Goal: Task Accomplishment & Management: Manage account settings

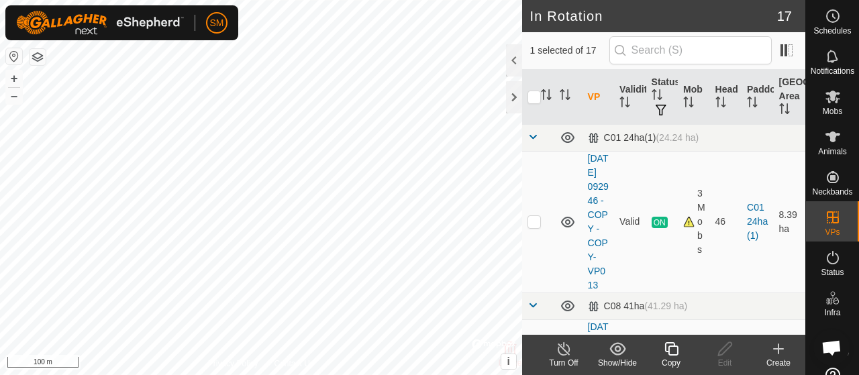
click at [679, 362] on div "Copy" at bounding box center [672, 363] width 54 height 12
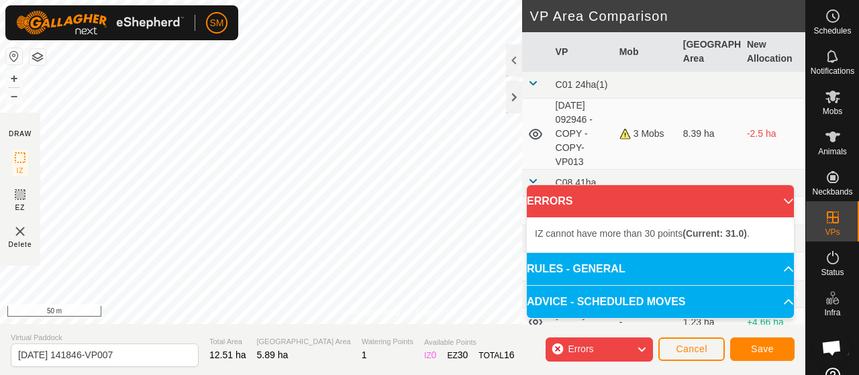
click at [420, 326] on div "Privacy Policy Contact Us Type: Inclusion Zone undefined Animal + – ⇧ i © Mapbo…" at bounding box center [403, 187] width 806 height 375
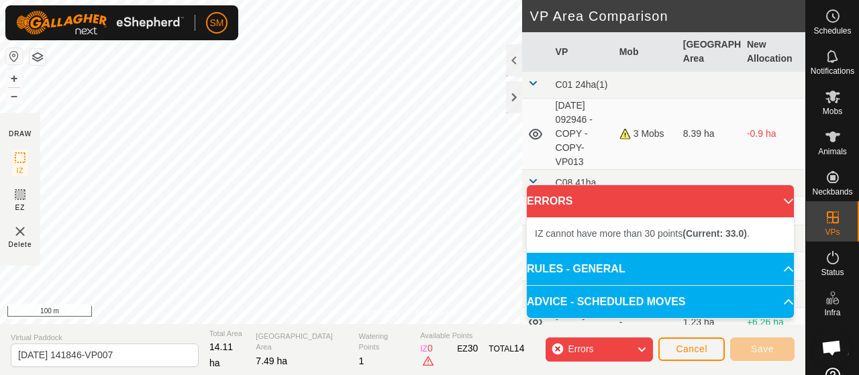
click at [396, 0] on html "SM Schedules Notifications Mobs Animals Neckbands VPs Status Infra Heatmap Help…" at bounding box center [429, 187] width 859 height 375
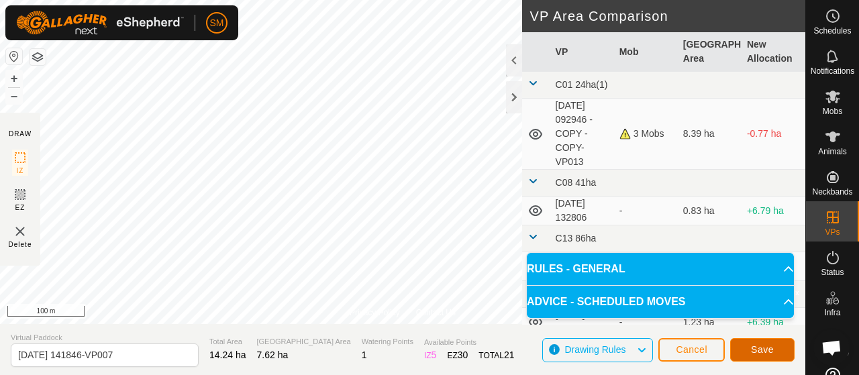
click at [756, 351] on span "Save" at bounding box center [762, 349] width 23 height 11
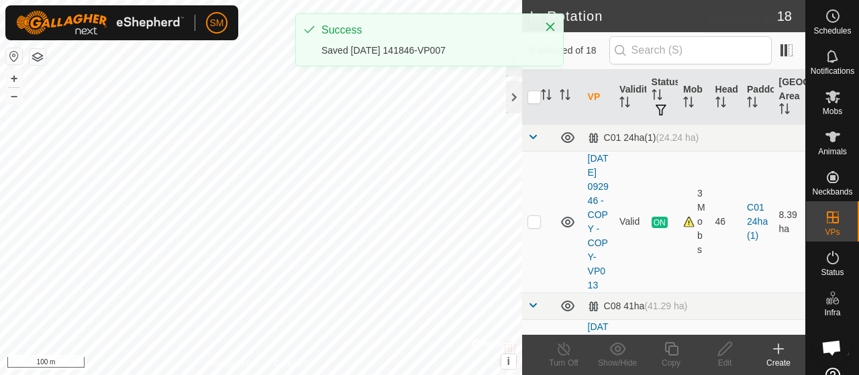
click at [836, 16] on es-schedule-vp-svg-icon at bounding box center [833, 15] width 24 height 21
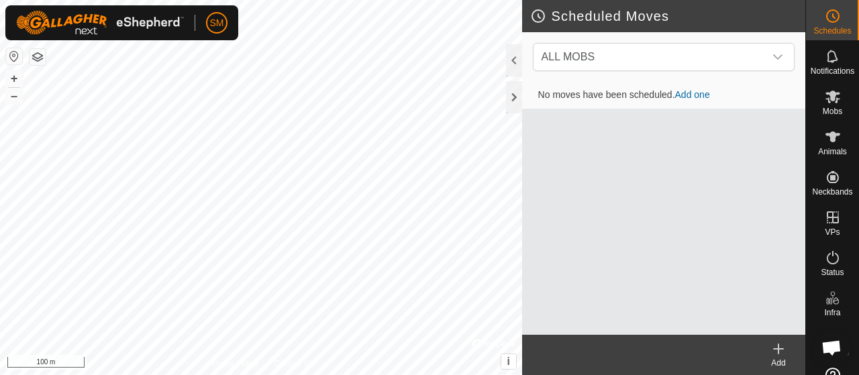
click at [683, 95] on link "Add one" at bounding box center [692, 94] width 35 height 11
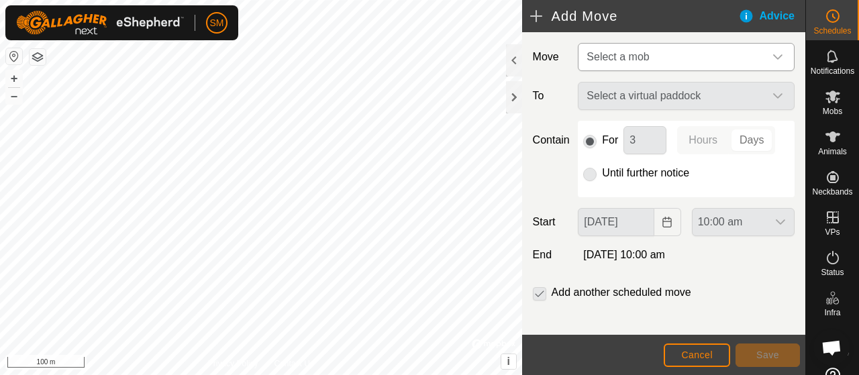
click at [675, 53] on span "Select a mob" at bounding box center [672, 57] width 183 height 27
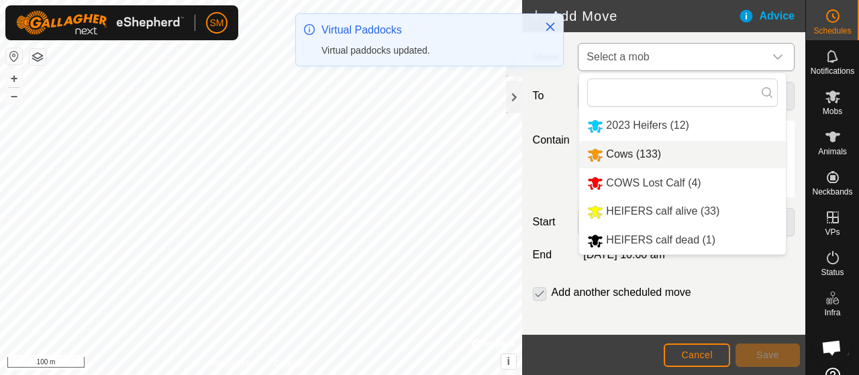
click at [645, 148] on span "Cows (133)" at bounding box center [633, 153] width 55 height 11
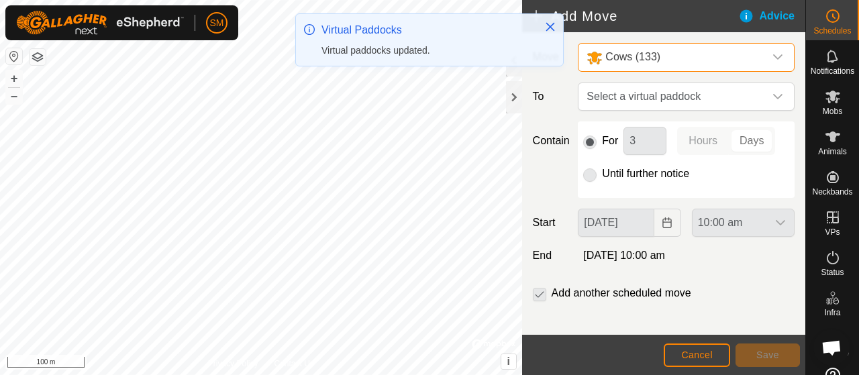
click at [712, 59] on div "Cows (133)" at bounding box center [673, 57] width 173 height 17
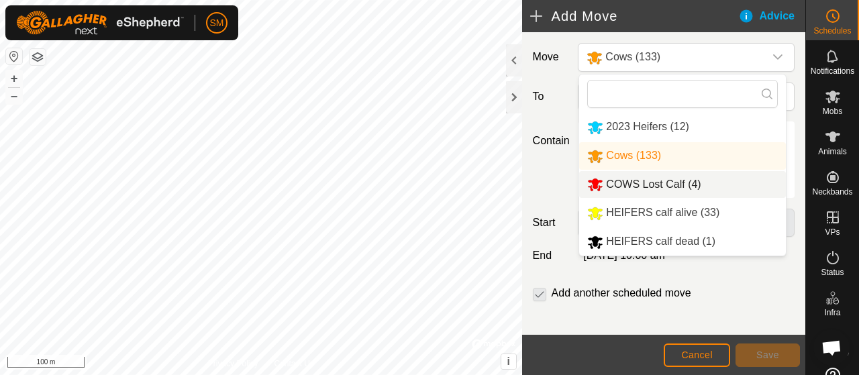
click at [665, 186] on span "COWS Lost Calf (4)" at bounding box center [653, 184] width 95 height 11
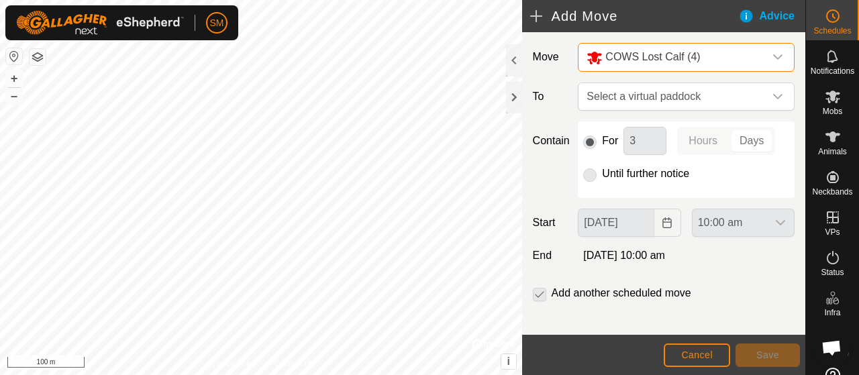
click at [705, 49] on div "COWS Lost Calf (4)" at bounding box center [673, 57] width 173 height 17
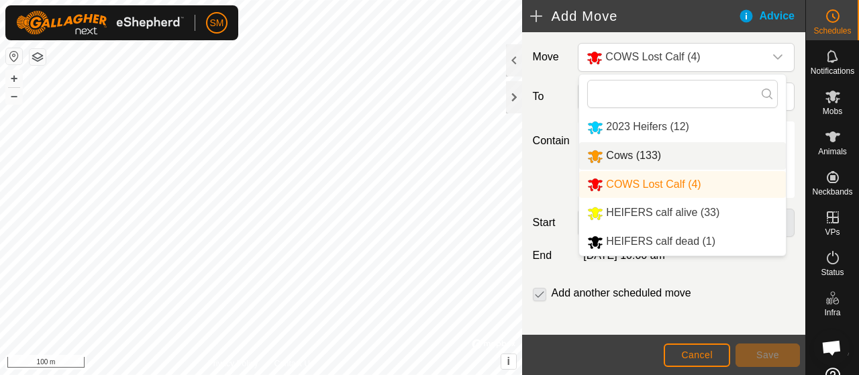
click at [645, 163] on div "Cows (133)" at bounding box center [624, 156] width 74 height 17
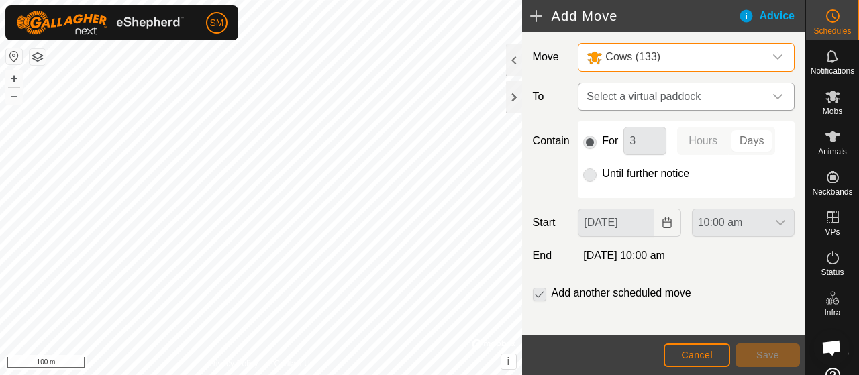
click at [673, 105] on span "Select a virtual paddock" at bounding box center [672, 96] width 183 height 27
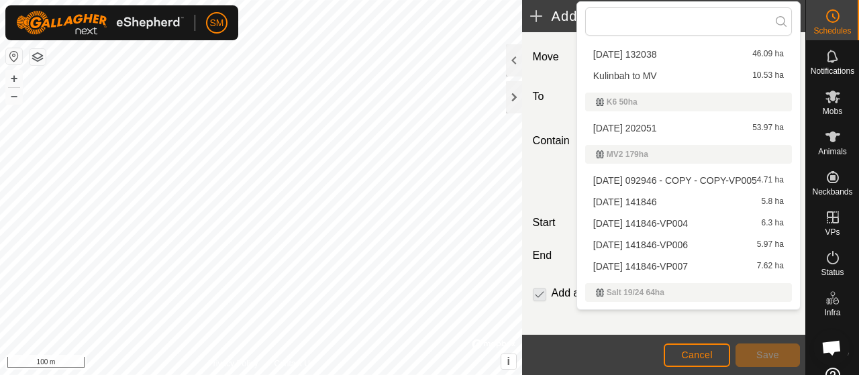
scroll to position [457, 0]
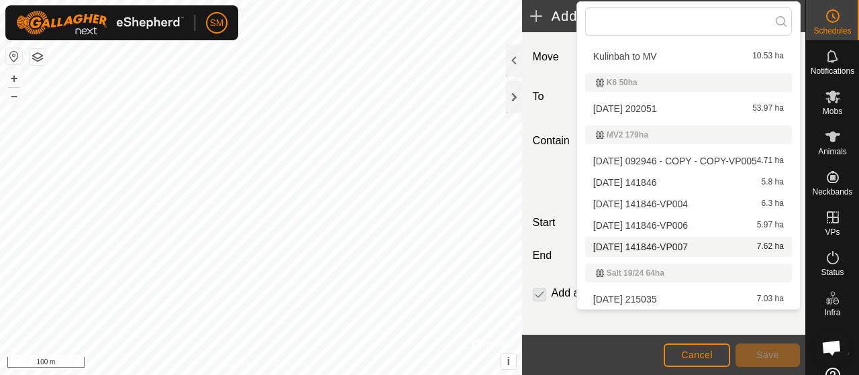
click at [661, 245] on li "[DATE] 141846-VP007 7.62 ha" at bounding box center [688, 247] width 207 height 20
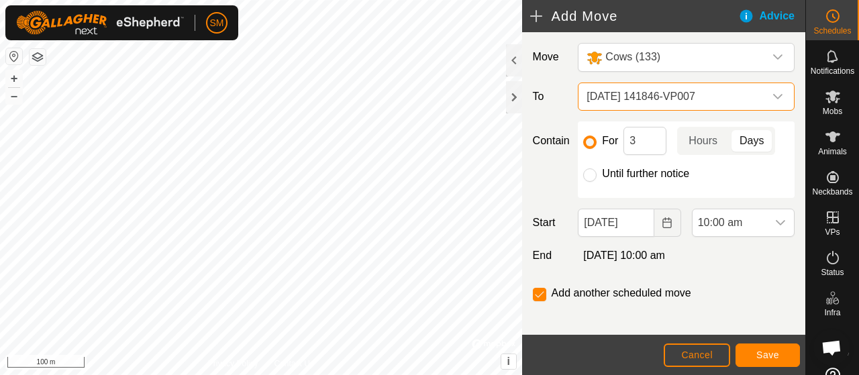
click at [636, 173] on label "Until further notice" at bounding box center [645, 174] width 87 height 11
click at [597, 173] on input "Until further notice" at bounding box center [589, 175] width 13 height 13
radio input "true"
checkbox input "false"
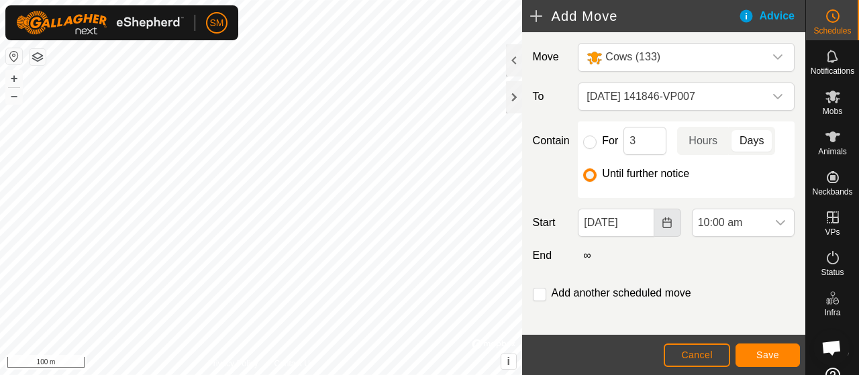
click at [663, 221] on icon "Choose Date" at bounding box center [667, 223] width 11 height 11
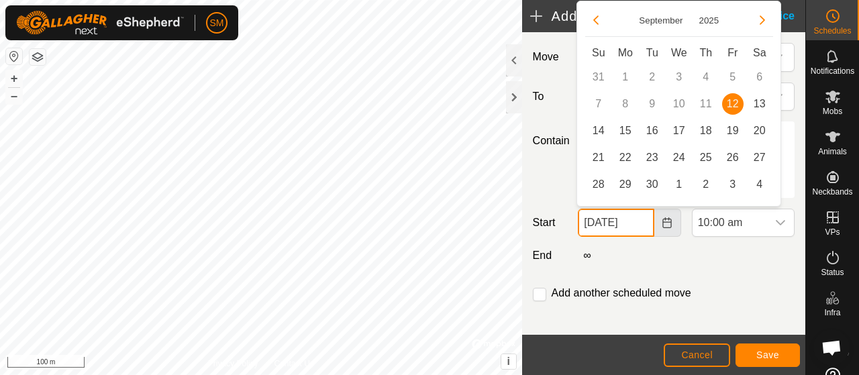
scroll to position [0, 4]
click at [759, 105] on span "13" at bounding box center [759, 103] width 21 height 21
type input "[DATE]"
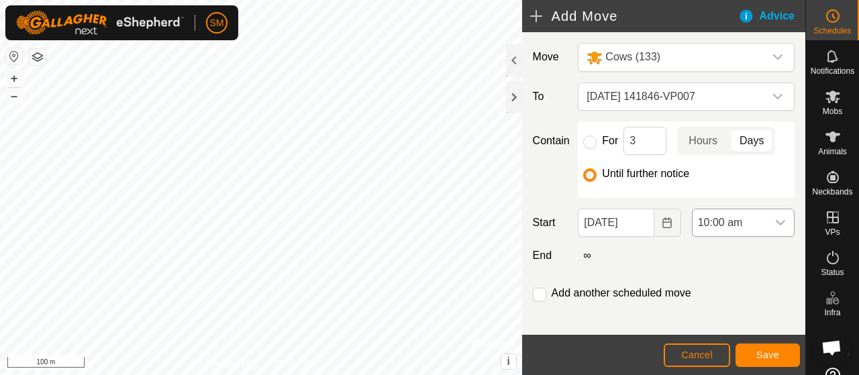
click at [775, 218] on icon "dropdown trigger" at bounding box center [780, 223] width 11 height 11
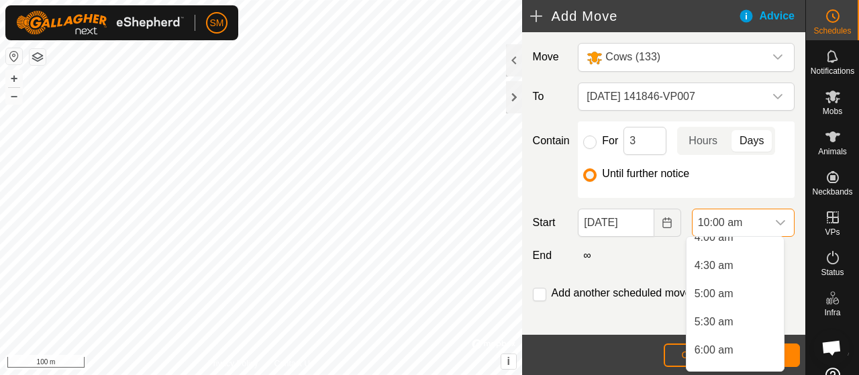
scroll to position [238, 0]
click at [717, 350] on li "6:00 am" at bounding box center [735, 351] width 97 height 27
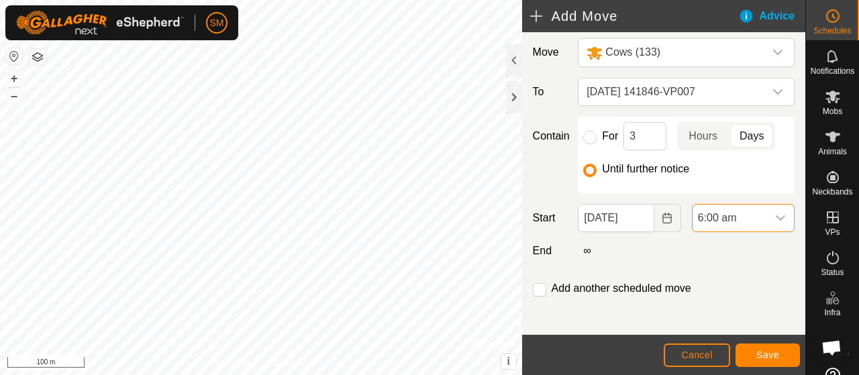
scroll to position [7, 0]
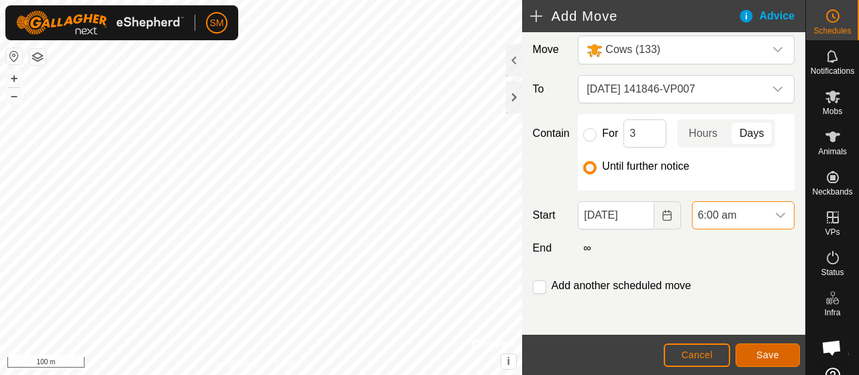
click at [759, 352] on span "Save" at bounding box center [768, 355] width 23 height 11
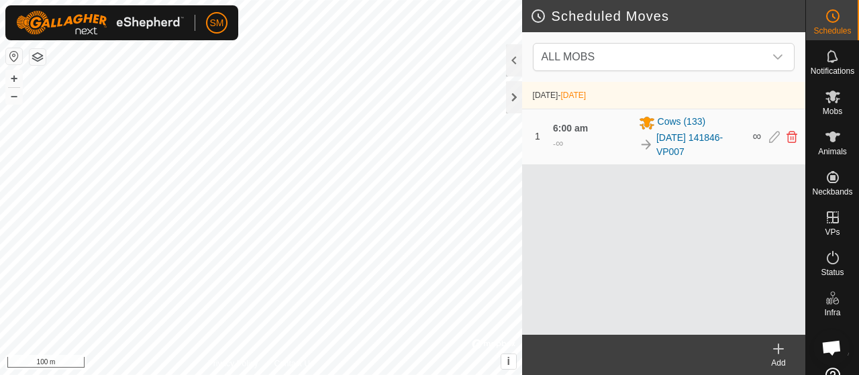
click at [771, 357] on div "Add" at bounding box center [779, 363] width 54 height 12
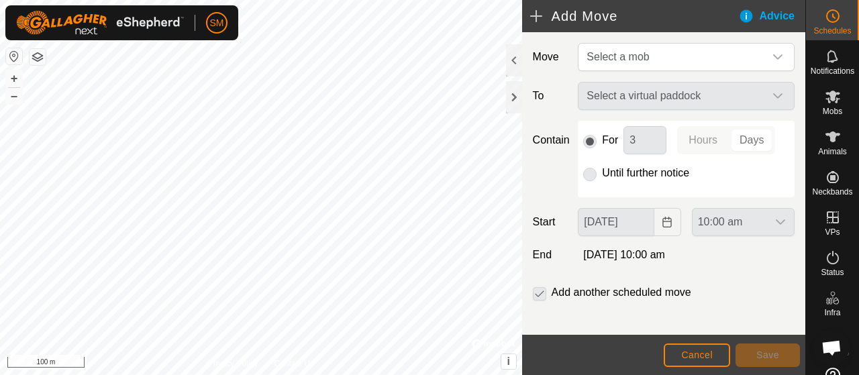
click at [678, 72] on div "Move Select a mob To Select a virtual paddock Contain For 3 Hours Days Until fu…" at bounding box center [663, 188] width 283 height 312
click at [681, 62] on span "Select a mob" at bounding box center [672, 57] width 183 height 27
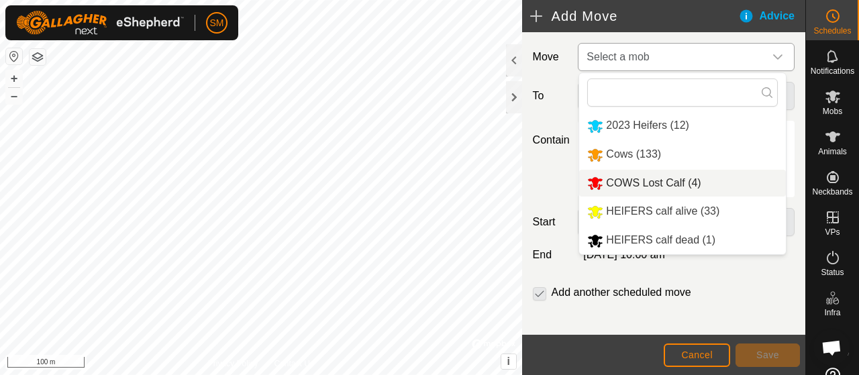
click at [665, 179] on span "COWS Lost Calf (4)" at bounding box center [653, 182] width 95 height 11
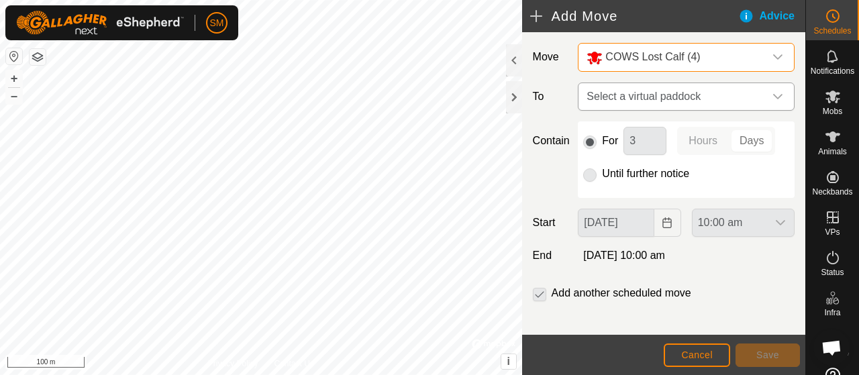
click at [678, 96] on span "Select a virtual paddock" at bounding box center [672, 96] width 183 height 27
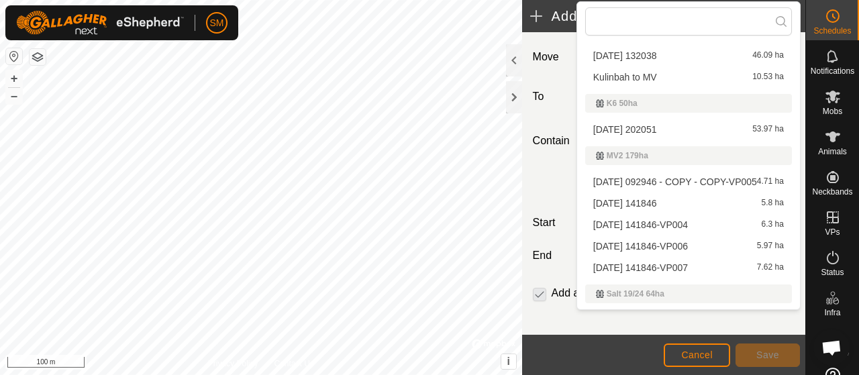
scroll to position [457, 0]
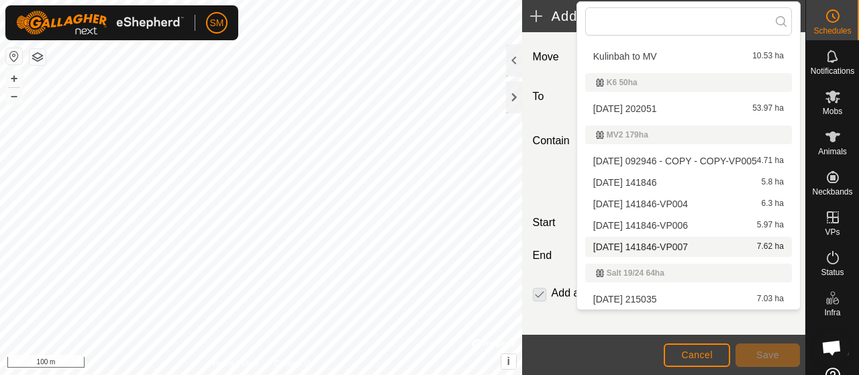
click at [688, 247] on span "[DATE] 141846-VP007" at bounding box center [640, 246] width 95 height 9
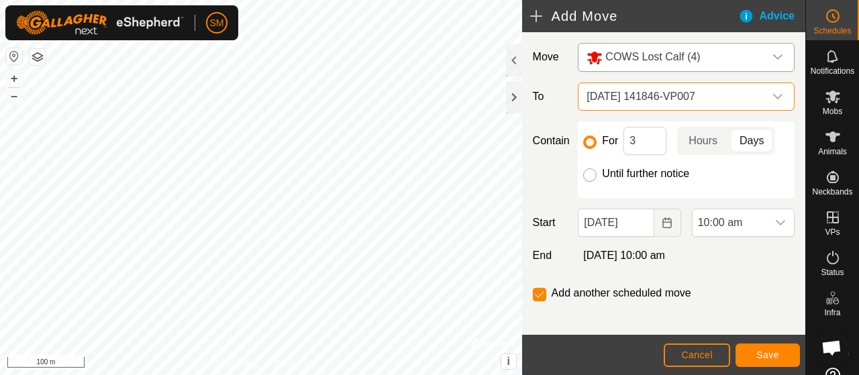
click at [591, 178] on input "Until further notice" at bounding box center [589, 175] width 13 height 13
radio input "true"
checkbox input "false"
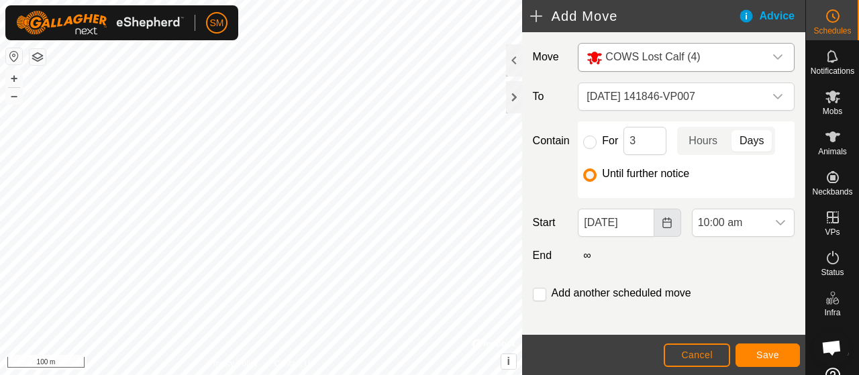
click at [663, 218] on icon "Choose Date" at bounding box center [667, 223] width 11 height 11
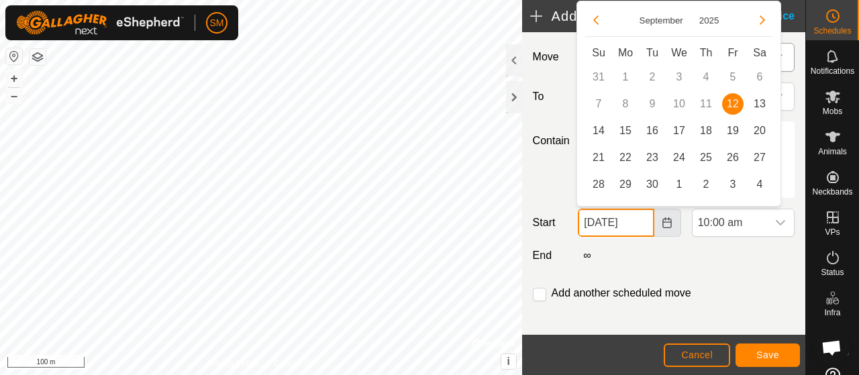
scroll to position [0, 4]
click at [766, 101] on span "13" at bounding box center [759, 103] width 21 height 21
type input "[DATE]"
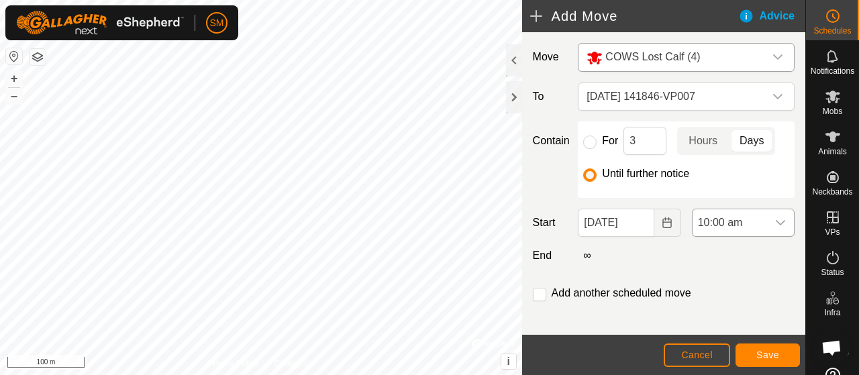
click at [767, 211] on div "dropdown trigger" at bounding box center [780, 222] width 27 height 27
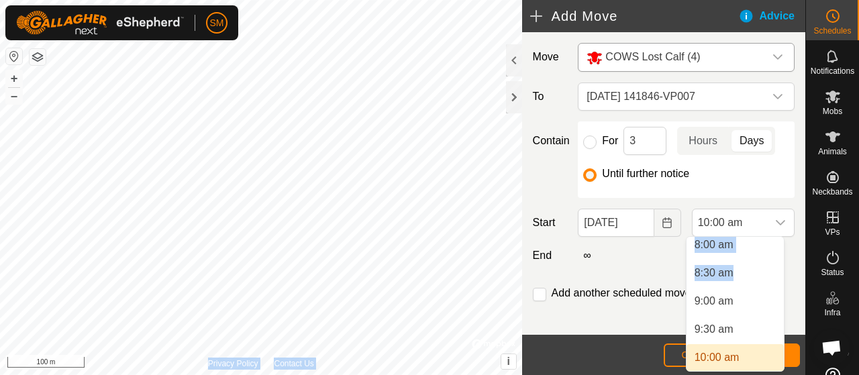
scroll to position [734, 0]
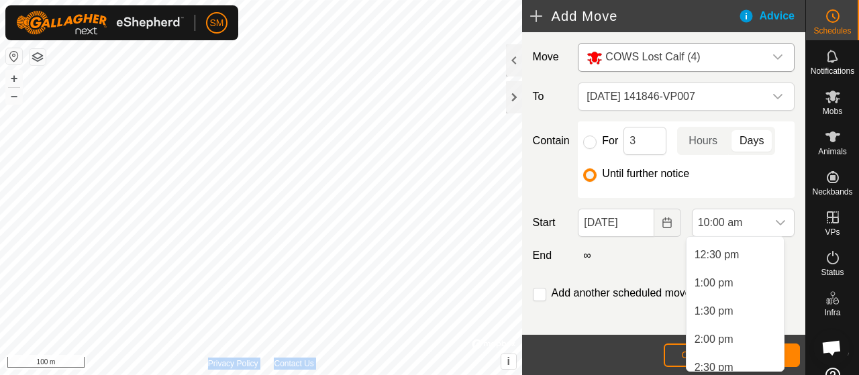
drag, startPoint x: 755, startPoint y: 280, endPoint x: 742, endPoint y: 401, distance: 122.2
click at [742, 375] on html "SM Schedules Notifications Mobs Animals Neckbands VPs Status Infra Heatmap Help…" at bounding box center [429, 187] width 859 height 375
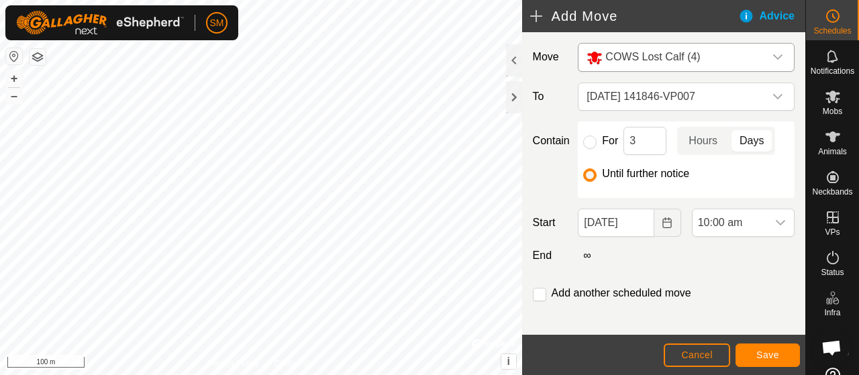
click at [767, 205] on div "Move COWS Lost Calf (4) To [DATE] 141846-VP007 Contain For 3 Hours Days Until f…" at bounding box center [663, 188] width 283 height 312
click at [768, 213] on div "dropdown trigger" at bounding box center [780, 222] width 27 height 27
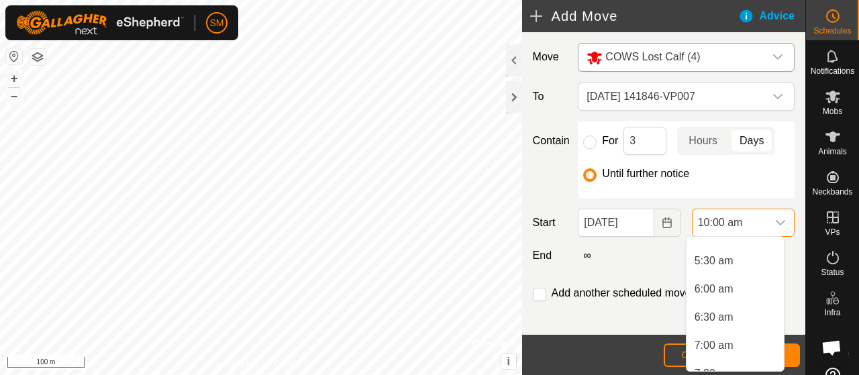
scroll to position [276, 0]
click at [736, 317] on li "6:00 am" at bounding box center [735, 312] width 97 height 27
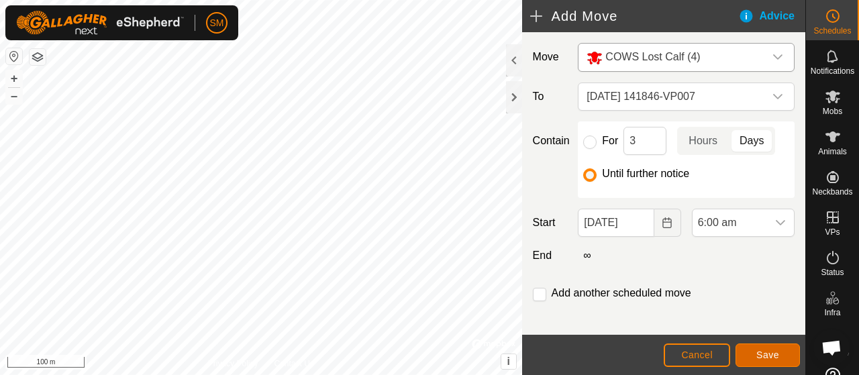
click at [766, 355] on span "Save" at bounding box center [768, 355] width 23 height 11
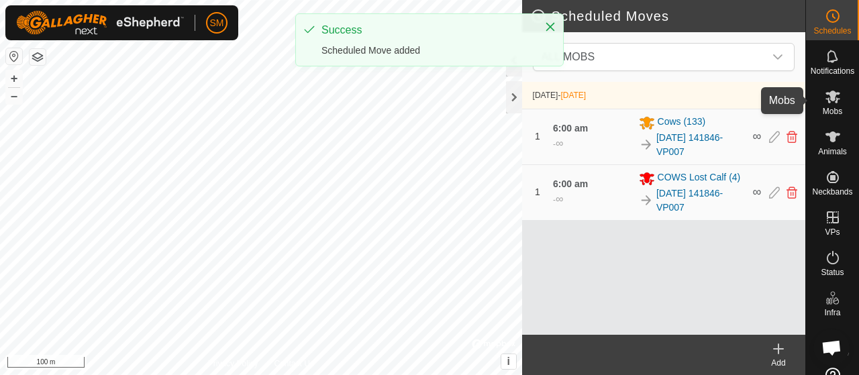
click at [826, 93] on icon at bounding box center [833, 97] width 15 height 13
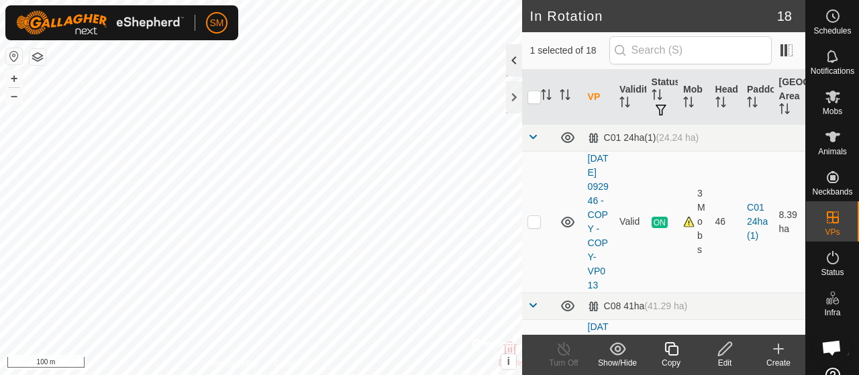
click at [510, 56] on div at bounding box center [514, 60] width 16 height 32
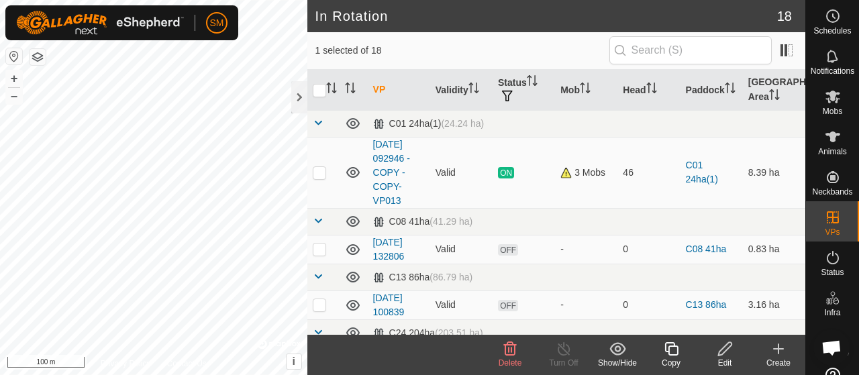
click at [512, 347] on icon at bounding box center [510, 349] width 16 height 16
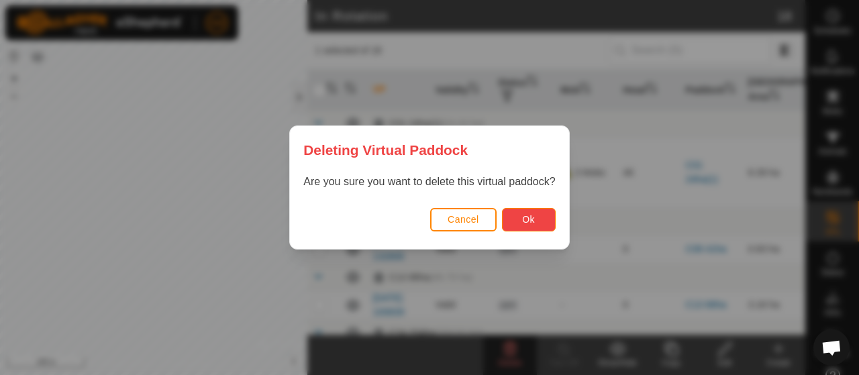
click at [524, 222] on span "Ok" at bounding box center [528, 219] width 13 height 11
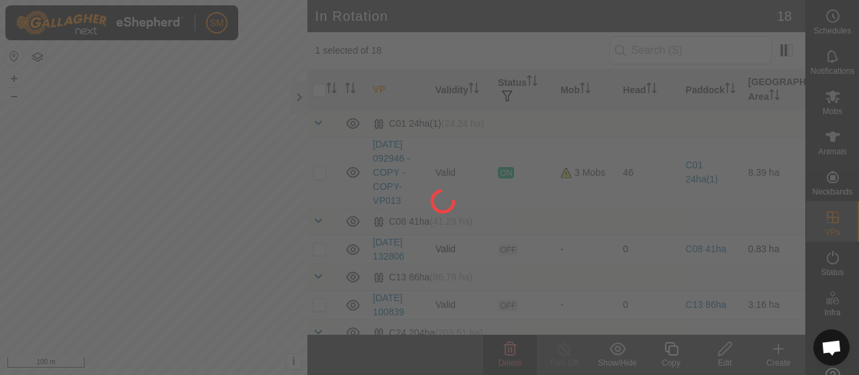
checkbox input "false"
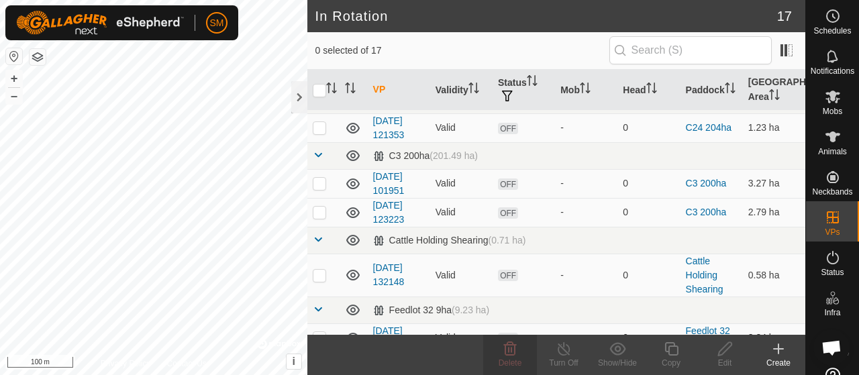
scroll to position [234, 0]
click at [810, 356] on div "Heatmap" at bounding box center [832, 342] width 53 height 40
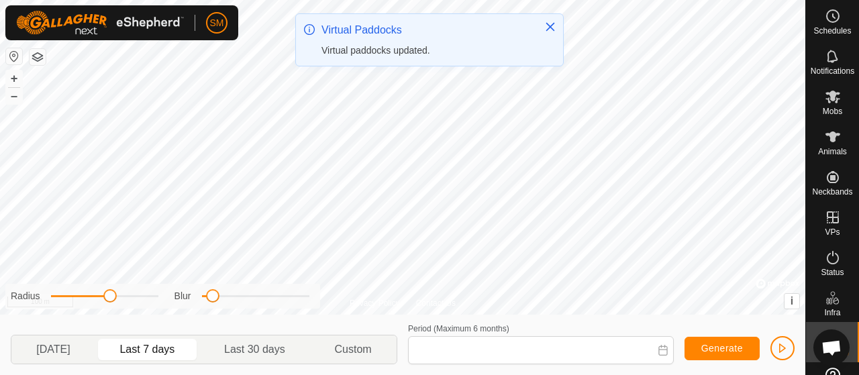
type input "[DATE] - [DATE]"
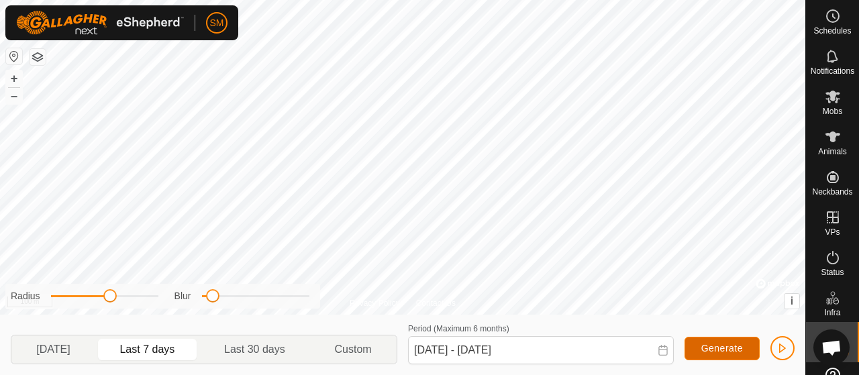
click at [712, 348] on span "Generate" at bounding box center [723, 348] width 42 height 11
click at [790, 344] on button "button" at bounding box center [783, 348] width 24 height 24
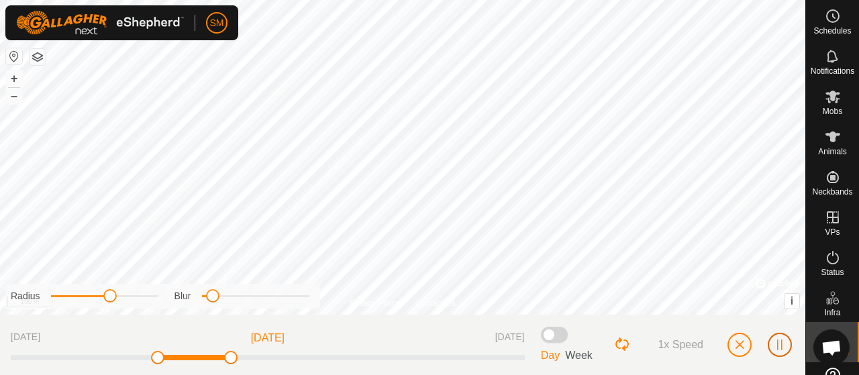
click at [788, 344] on button "button" at bounding box center [780, 345] width 24 height 24
click at [776, 346] on span "button" at bounding box center [780, 345] width 11 height 11
